Goal: Task Accomplishment & Management: Use online tool/utility

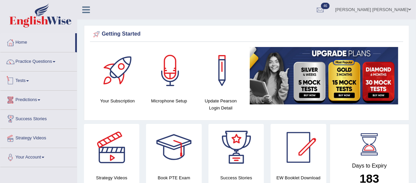
click at [31, 82] on link "Tests" at bounding box center [38, 79] width 77 height 17
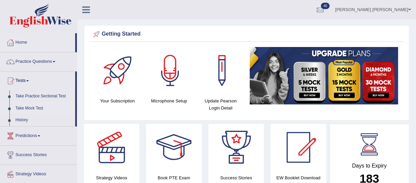
click at [36, 107] on link "Take Mock Test" at bounding box center [43, 108] width 63 height 12
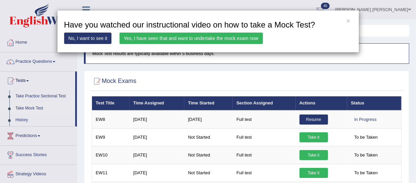
click at [146, 39] on link "Yes, I have seen that and want to undertake the mock exam now" at bounding box center [190, 38] width 143 height 11
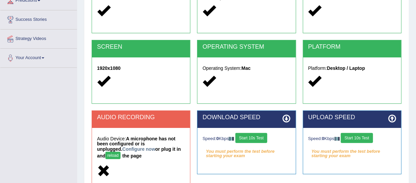
scroll to position [165, 0]
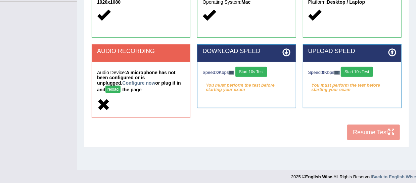
click at [122, 83] on link "Configure now" at bounding box center [138, 82] width 33 height 5
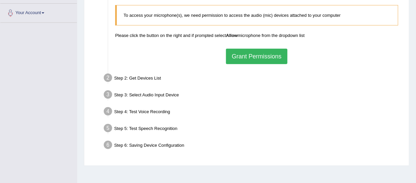
click at [260, 61] on button "Grant Permissions" at bounding box center [256, 56] width 61 height 15
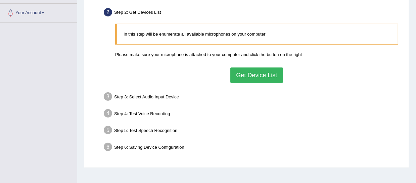
click at [263, 83] on button "Get Device List" at bounding box center [256, 74] width 52 height 15
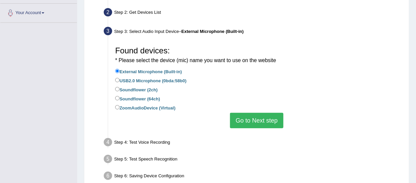
click at [258, 119] on button "Go to Next step" at bounding box center [256, 120] width 53 height 15
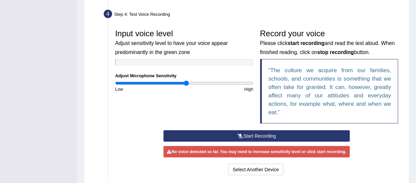
scroll to position [184, 0]
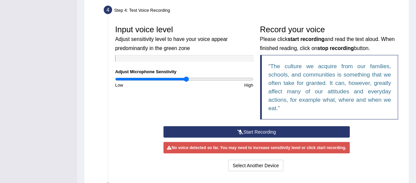
click at [250, 138] on button "Start Recording" at bounding box center [256, 131] width 186 height 11
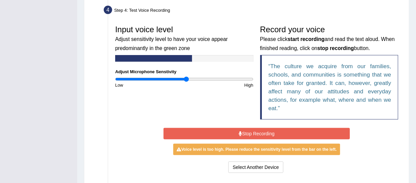
scroll to position [184, 0]
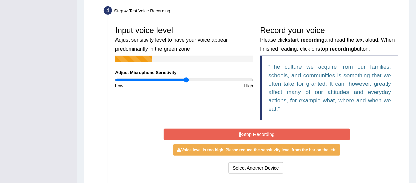
click at [250, 138] on button "Stop Recording" at bounding box center [256, 134] width 186 height 11
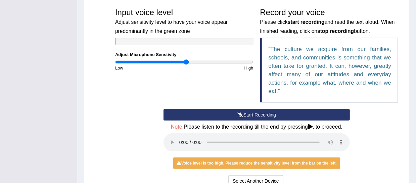
scroll to position [202, 0]
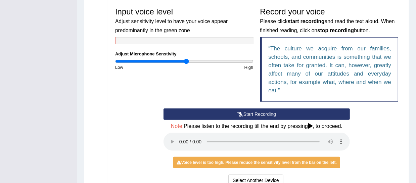
click at [240, 116] on icon at bounding box center [240, 114] width 6 height 5
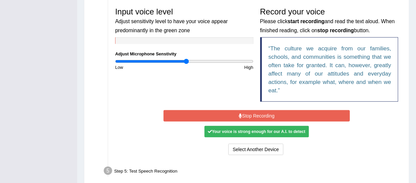
click at [244, 121] on button "Stop Recording" at bounding box center [256, 115] width 186 height 11
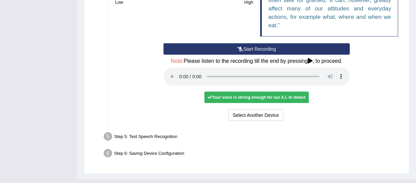
scroll to position [285, 0]
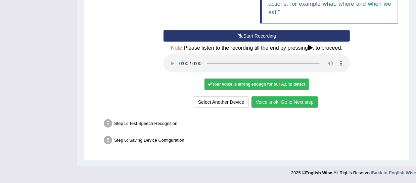
click at [258, 99] on button "Voice is ok. Go to Next step" at bounding box center [284, 101] width 66 height 11
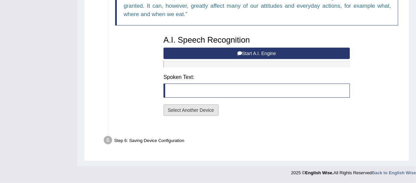
scroll to position [250, 0]
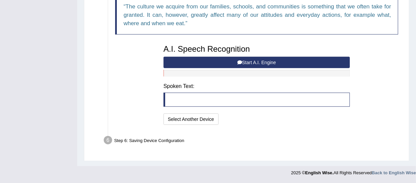
click at [199, 65] on button "Start A.I. Engine" at bounding box center [256, 62] width 186 height 11
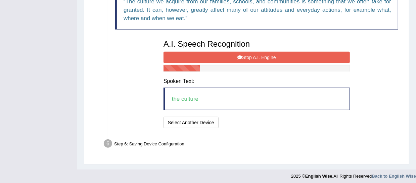
click at [199, 63] on button "Stop A.I. Engine" at bounding box center [256, 57] width 186 height 11
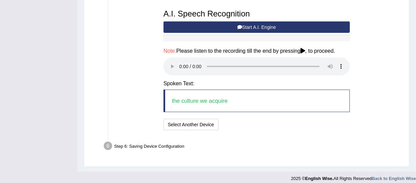
scroll to position [291, 0]
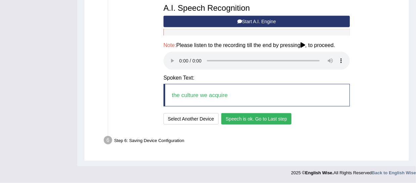
click at [234, 120] on button "Speech is ok. Go to Last step" at bounding box center [256, 118] width 70 height 11
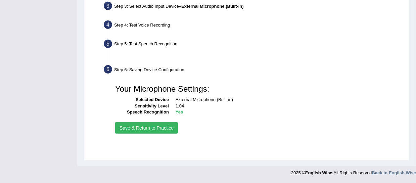
scroll to position [169, 0]
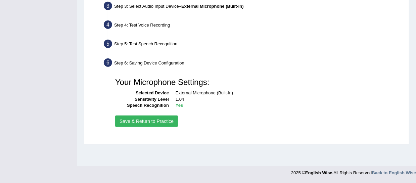
click at [153, 121] on div "Your Microphone Settings: Selected Device External Microphone (Built-in) Sensit…" at bounding box center [257, 101] width 290 height 61
click at [157, 124] on button "Save & Return to Practice" at bounding box center [146, 120] width 63 height 11
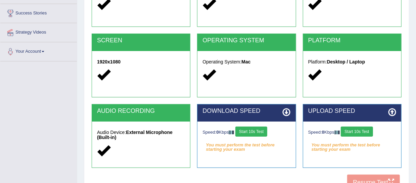
click at [261, 134] on button "Start 10s Test" at bounding box center [251, 132] width 32 height 10
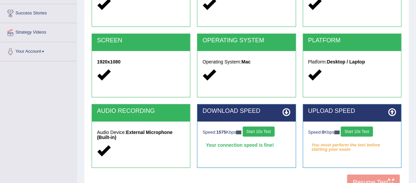
click at [372, 135] on button "Start 10s Test" at bounding box center [357, 132] width 32 height 10
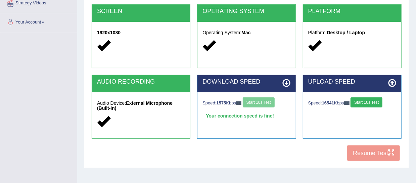
scroll to position [135, 0]
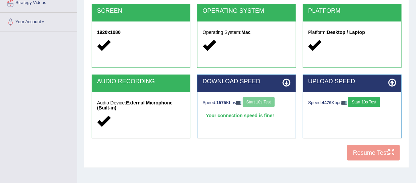
click at [363, 100] on button "Start 10s Test" at bounding box center [364, 102] width 32 height 10
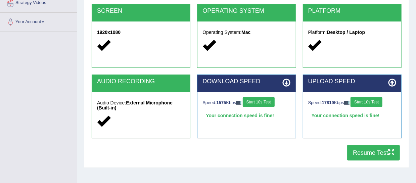
click at [369, 153] on button "Resume Test" at bounding box center [373, 152] width 53 height 15
